Goal: Transaction & Acquisition: Purchase product/service

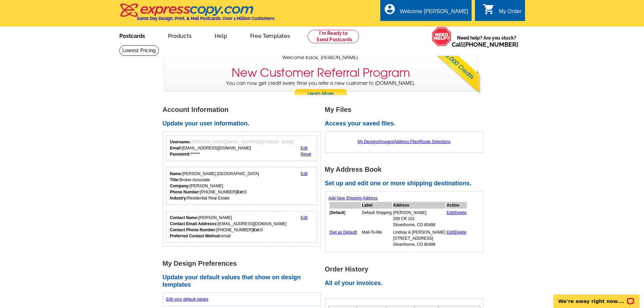
click at [138, 33] on link "Postcards" at bounding box center [132, 35] width 47 height 16
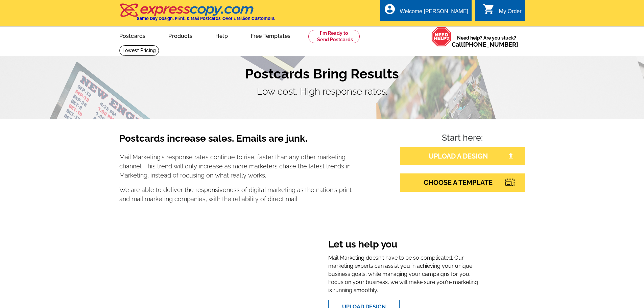
click at [467, 150] on link "UPLOAD A DESIGN" at bounding box center [462, 156] width 125 height 18
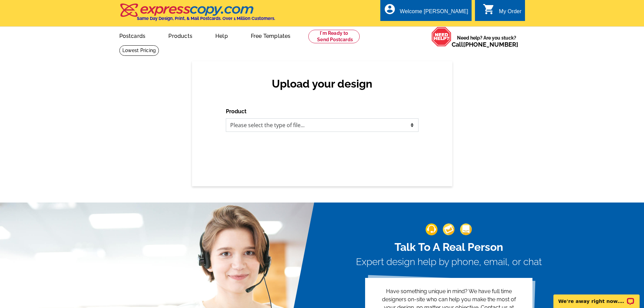
click at [345, 129] on select "Please select the type of file... Postcards Business Cards Letters and flyers G…" at bounding box center [322, 125] width 193 height 14
select select "1"
click at [226, 119] on select "Please select the type of file... Postcards Business Cards Letters and flyers G…" at bounding box center [322, 125] width 193 height 14
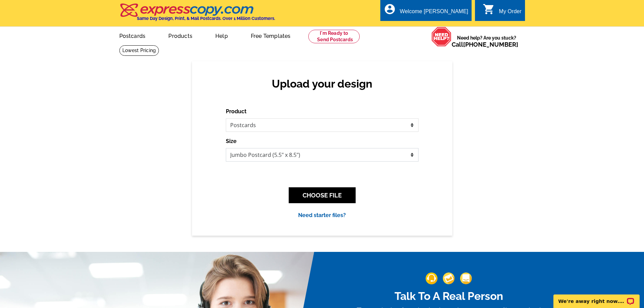
click at [344, 153] on select "Jumbo Postcard (5.5" x 8.5") Regular Postcard (4.25" x 5.6") Panoramic Postcard…" at bounding box center [322, 155] width 193 height 14
select select "1"
click at [226, 148] on select "Jumbo Postcard (5.5" x 8.5") Regular Postcard (4.25" x 5.6") Panoramic Postcard…" at bounding box center [322, 155] width 193 height 14
click at [337, 195] on button "CHOOSE FILE" at bounding box center [322, 195] width 67 height 16
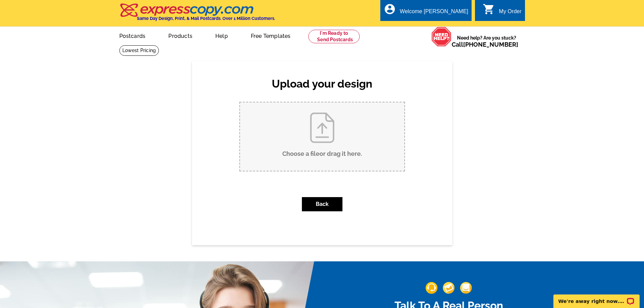
click at [335, 140] on input "Choose a file or drag it here ." at bounding box center [322, 136] width 164 height 68
click at [351, 139] on input "Choose a file or drag it here ." at bounding box center [322, 136] width 164 height 68
type input "C:\fakepath\just sold197 gcr 1012.pdf"
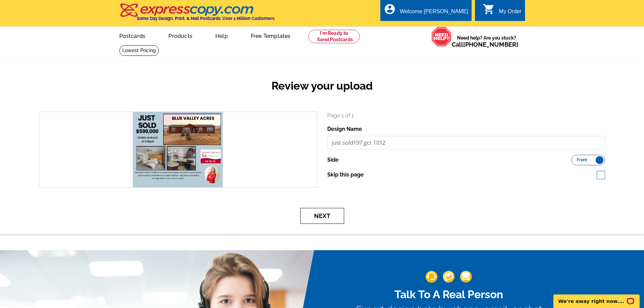
click at [333, 214] on button "Next" at bounding box center [322, 216] width 44 height 16
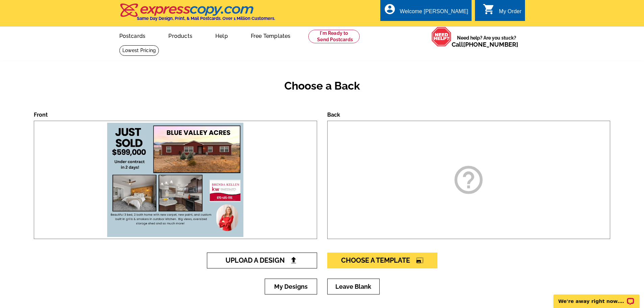
click at [287, 264] on span "Upload A Design" at bounding box center [261, 260] width 73 height 8
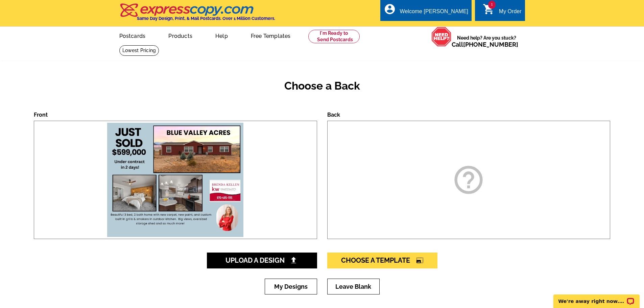
click at [475, 180] on icon "help_outline" at bounding box center [469, 180] width 34 height 34
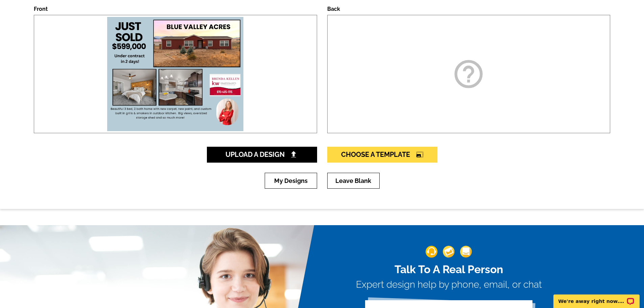
scroll to position [68, 0]
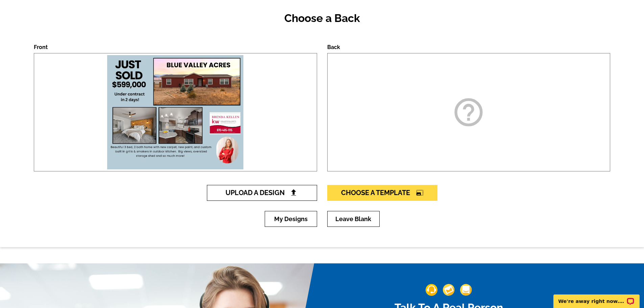
click at [261, 195] on span "Upload A Design" at bounding box center [261, 193] width 73 height 8
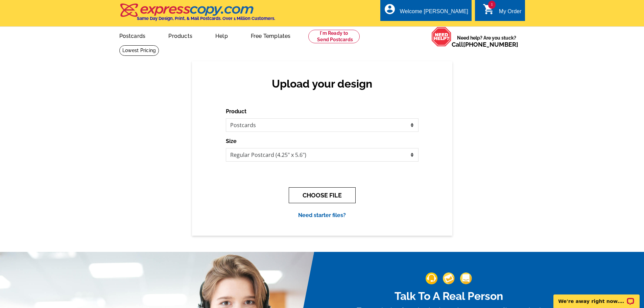
click at [315, 191] on button "CHOOSE FILE" at bounding box center [322, 195] width 67 height 16
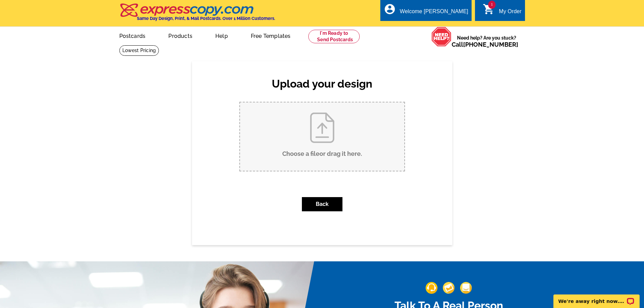
click at [327, 119] on input "Choose a file or drag it here ." at bounding box center [322, 136] width 164 height 68
type input "C:\fakepath\just sold197 gcr 1012 (1).pdf"
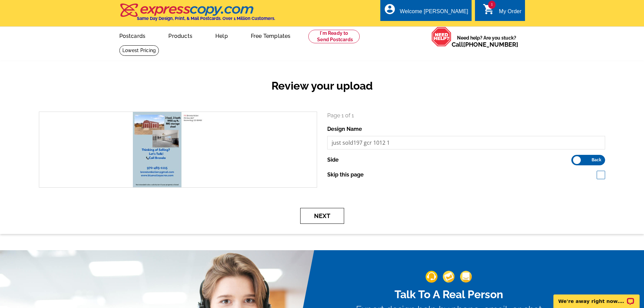
click at [320, 213] on button "Next" at bounding box center [322, 216] width 44 height 16
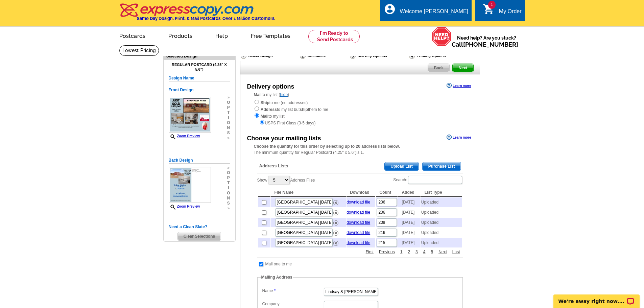
click at [398, 165] on span "Upload List" at bounding box center [401, 166] width 33 height 8
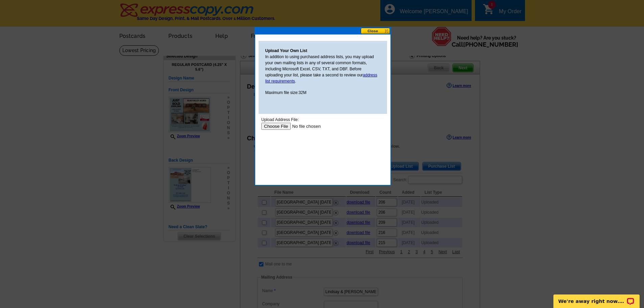
click at [284, 126] on input "file" at bounding box center [304, 126] width 86 height 7
click at [273, 125] on input "file" at bounding box center [304, 126] width 86 height 7
click at [273, 128] on input "file" at bounding box center [304, 126] width 86 height 7
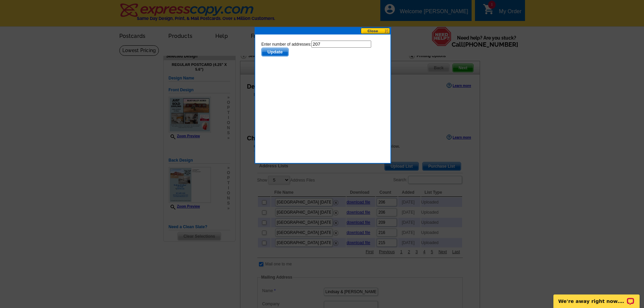
click at [269, 50] on span "Update" at bounding box center [274, 52] width 27 height 8
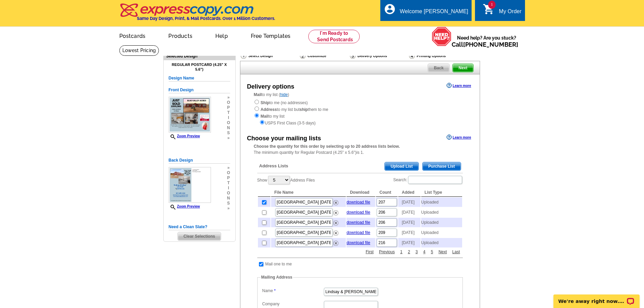
scroll to position [135, 0]
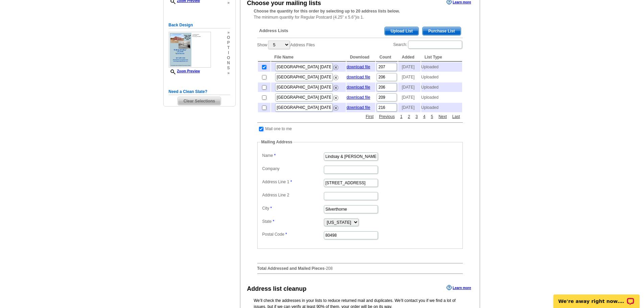
click at [262, 131] on input "checkbox" at bounding box center [261, 129] width 4 height 4
checkbox input "false"
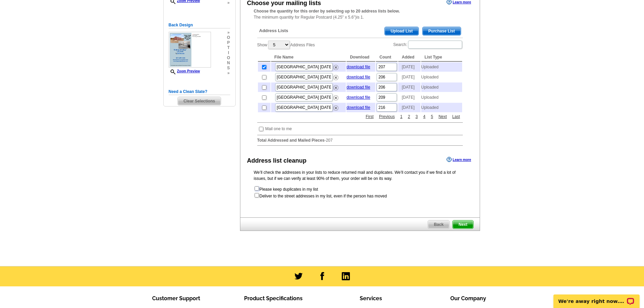
click at [257, 191] on input "checkbox" at bounding box center [257, 188] width 4 height 4
checkbox input "true"
click at [465, 228] on span "Next" at bounding box center [463, 224] width 20 height 8
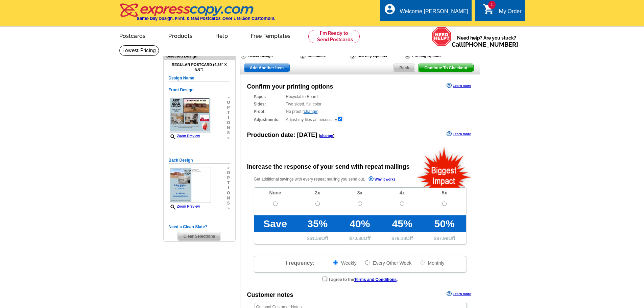
radio input "false"
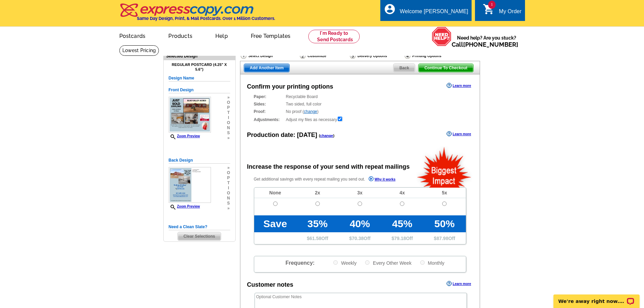
scroll to position [101, 0]
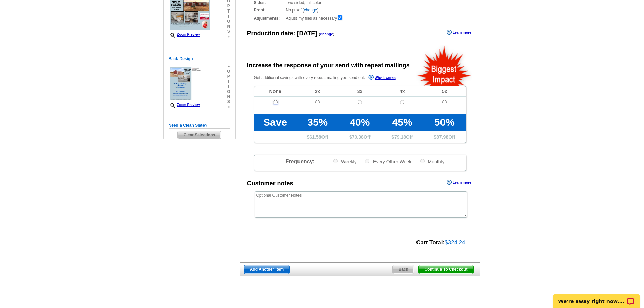
click at [275, 103] on input "radio" at bounding box center [275, 102] width 4 height 4
radio input "true"
click at [449, 271] on span "Continue To Checkout" at bounding box center [445, 269] width 54 height 8
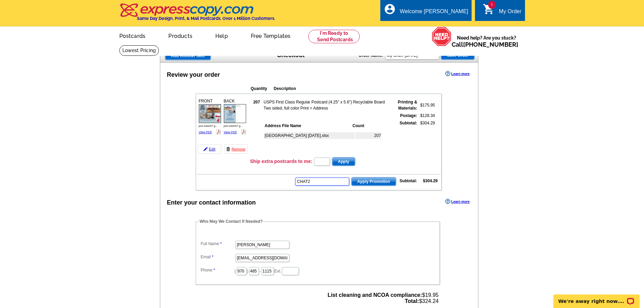
type input "CHAT20"
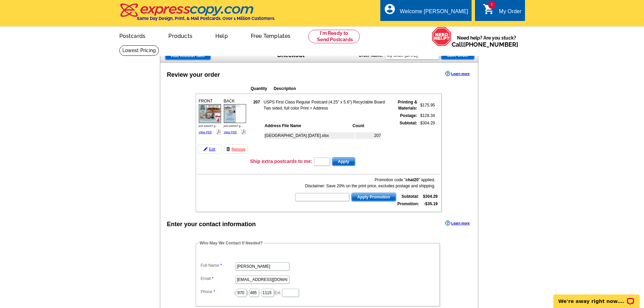
click at [337, 198] on input "text" at bounding box center [322, 197] width 54 height 8
type input "A"
type input "SMS40m"
click at [373, 195] on span "Apply Promotion" at bounding box center [374, 197] width 44 height 8
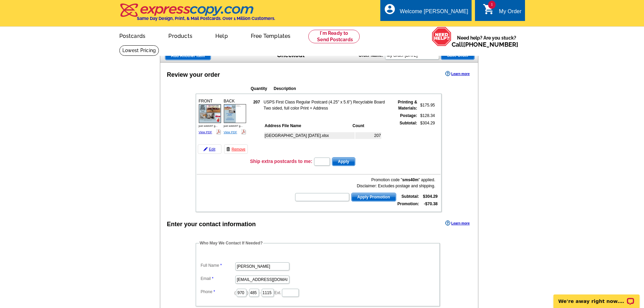
click at [228, 131] on link "View PDF" at bounding box center [231, 131] width 14 height 3
click at [206, 134] on link "View PDF" at bounding box center [206, 131] width 14 height 3
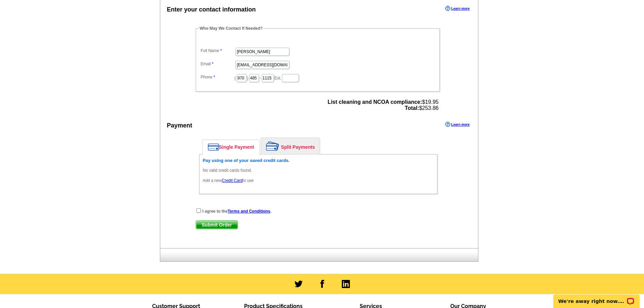
scroll to position [203, 0]
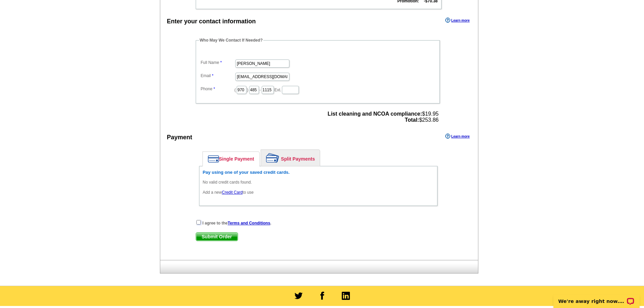
click at [198, 223] on input "checkbox" at bounding box center [198, 222] width 4 height 4
checkbox input "true"
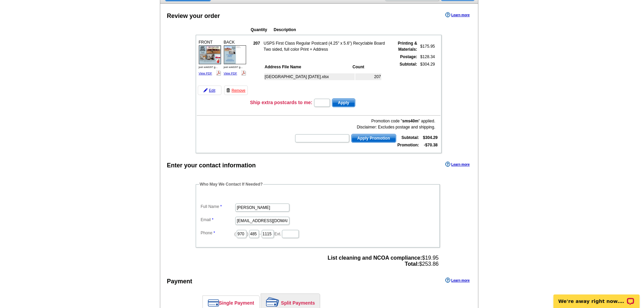
scroll to position [0, 0]
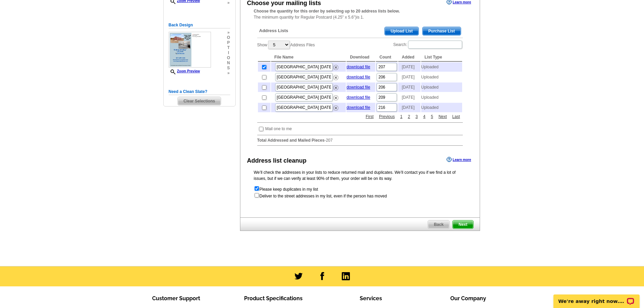
click at [263, 72] on td at bounding box center [264, 66] width 13 height 9
click at [264, 68] on input "checkbox" at bounding box center [264, 67] width 4 height 4
checkbox input "false"
click at [411, 30] on span "Upload List" at bounding box center [401, 31] width 33 height 8
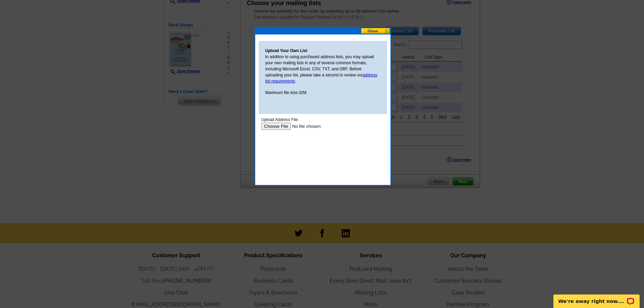
click at [280, 127] on input "file" at bounding box center [304, 126] width 86 height 7
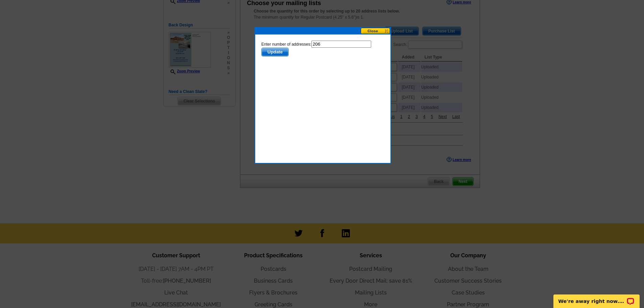
click at [271, 50] on span "Update" at bounding box center [274, 52] width 27 height 8
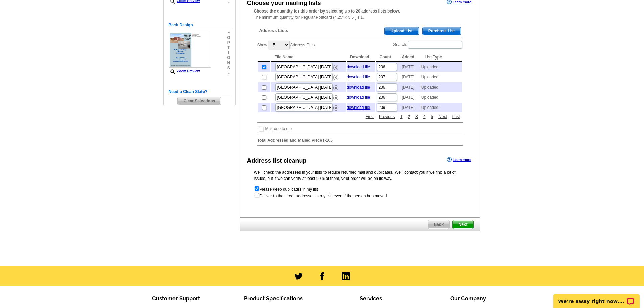
click at [463, 228] on span "Next" at bounding box center [463, 224] width 20 height 8
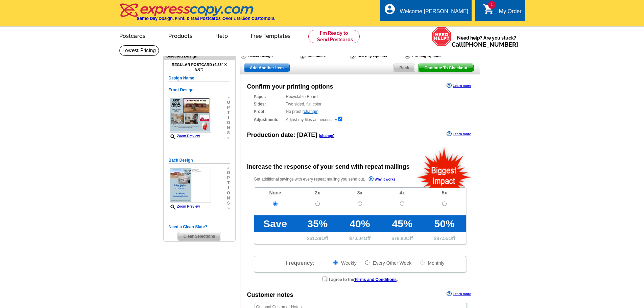
radio input "false"
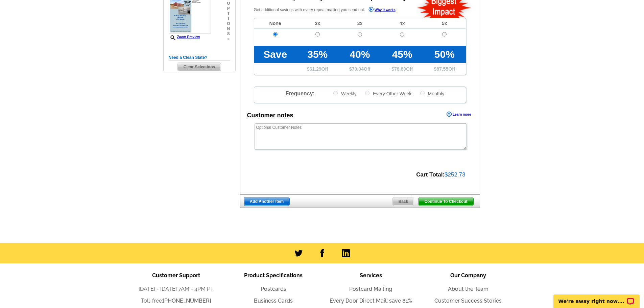
scroll to position [237, 0]
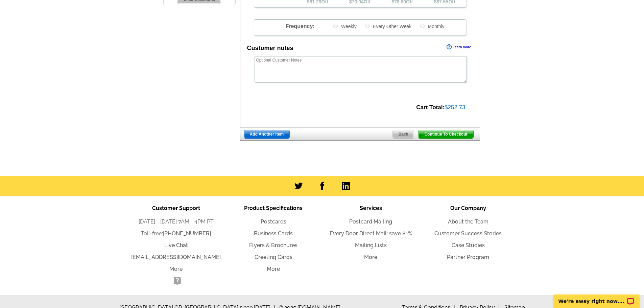
click at [456, 134] on span "Continue To Checkout" at bounding box center [445, 134] width 54 height 8
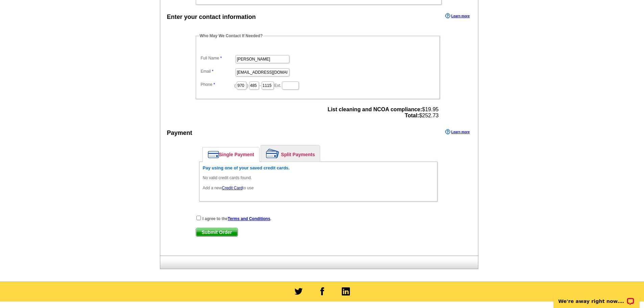
scroll to position [237, 0]
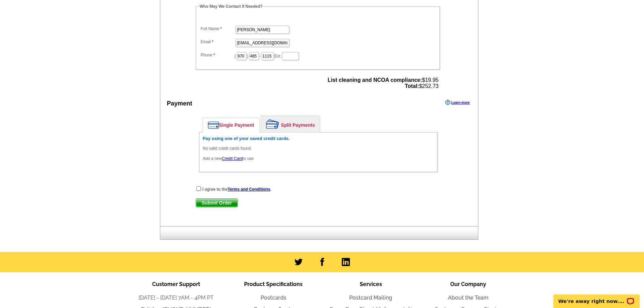
click at [197, 191] on input "checkbox" at bounding box center [198, 188] width 4 height 4
checkbox input "true"
click at [234, 160] on link "Credit Card" at bounding box center [232, 158] width 21 height 5
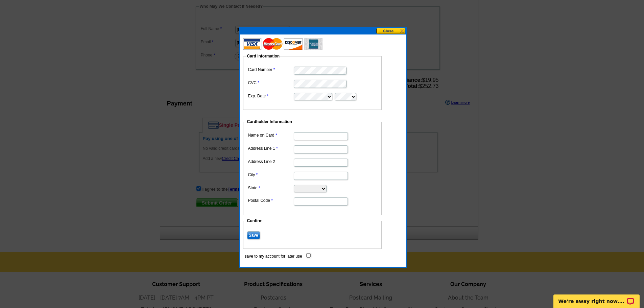
type input "[PERSON_NAME]"
click at [331, 149] on input "Address Line 1" at bounding box center [321, 149] width 54 height 8
type input "[STREET_ADDRESS]"
type input "Silverthorne"
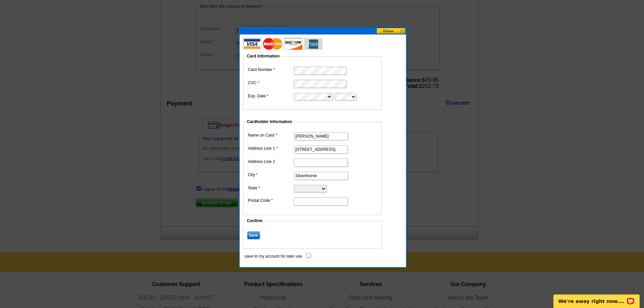
select select "CO"
type input "80498"
click at [257, 234] on input "Save" at bounding box center [253, 235] width 13 height 8
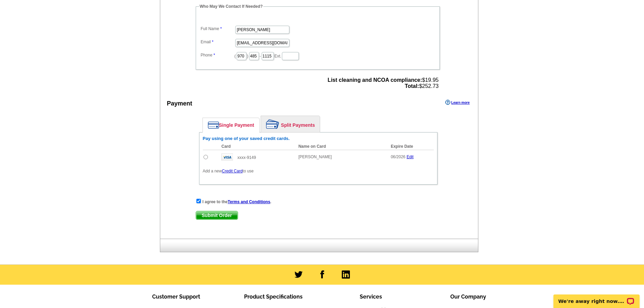
click at [204, 157] on input "radio" at bounding box center [205, 157] width 4 height 4
radio input "true"
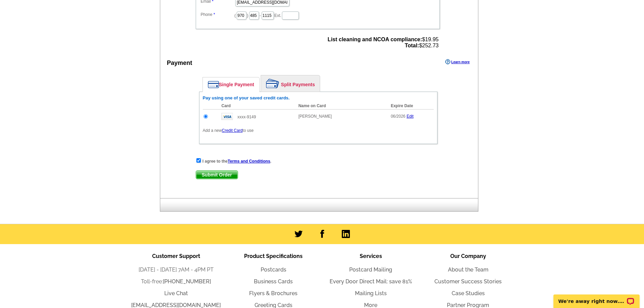
scroll to position [338, 0]
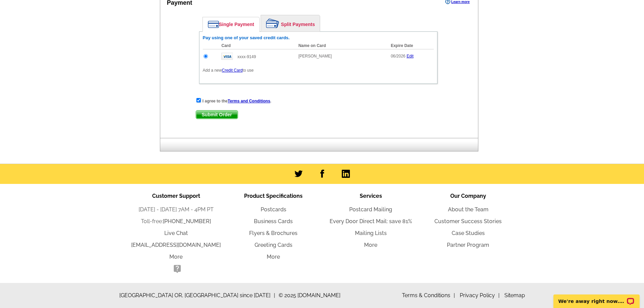
click at [213, 114] on span "Submit Order" at bounding box center [217, 115] width 42 height 8
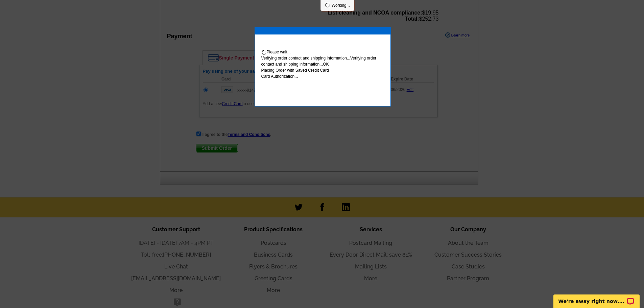
scroll to position [372, 0]
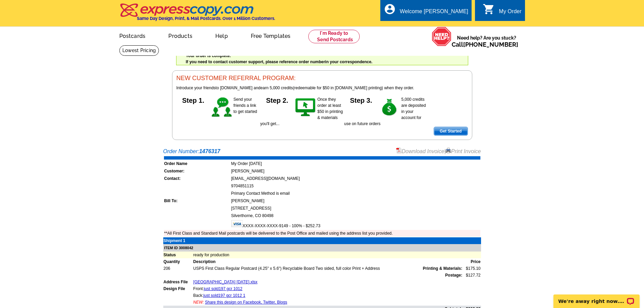
click at [419, 150] on link "Download Invoice" at bounding box center [420, 151] width 48 height 6
